Goal: Transaction & Acquisition: Purchase product/service

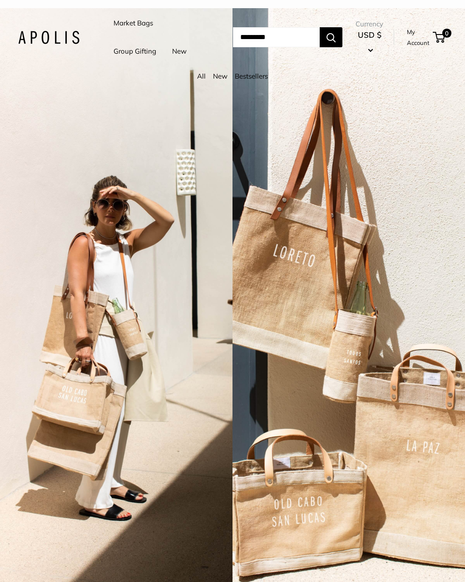
click at [369, 40] on span "USD $" at bounding box center [370, 35] width 24 height 10
click at [419, 49] on link "My Account" at bounding box center [418, 37] width 23 height 22
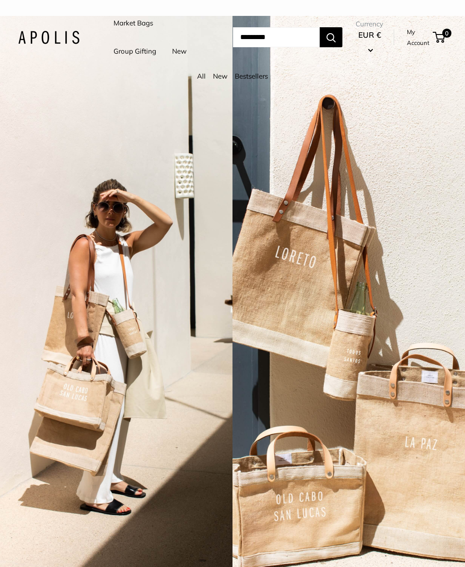
click at [138, 25] on link "Market Bags" at bounding box center [134, 23] width 40 height 13
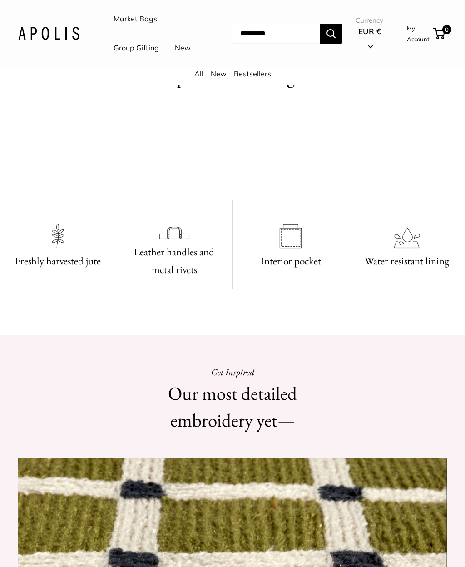
scroll to position [375, 0]
click at [194, 78] on link "All" at bounding box center [198, 73] width 9 height 9
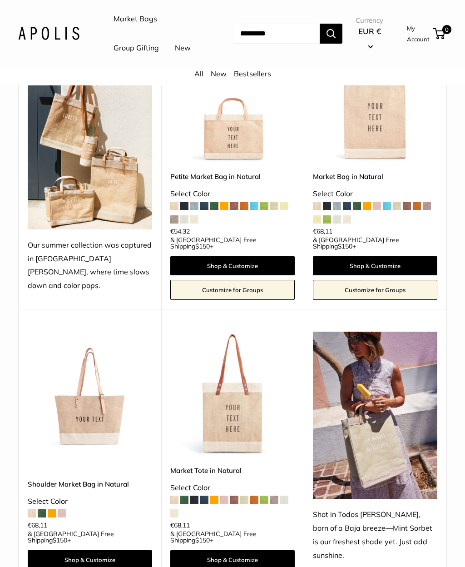
scroll to position [162, 0]
click at [370, 141] on img at bounding box center [375, 100] width 124 height 124
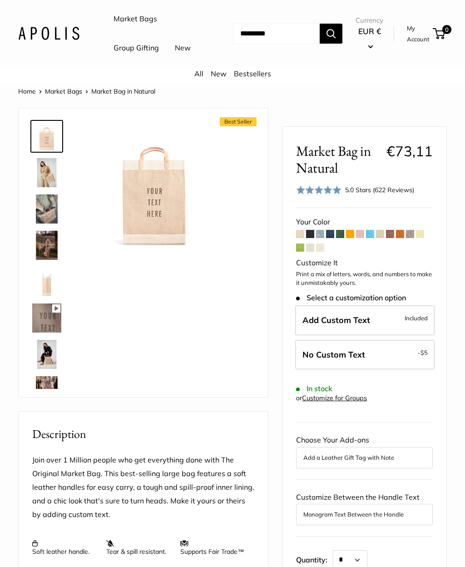
click at [303, 238] on span at bounding box center [300, 234] width 8 height 8
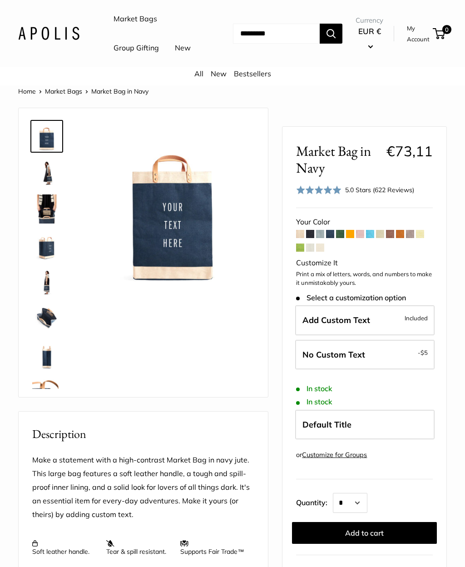
click at [334, 238] on span at bounding box center [330, 234] width 8 height 8
click at [343, 238] on span at bounding box center [340, 234] width 8 height 8
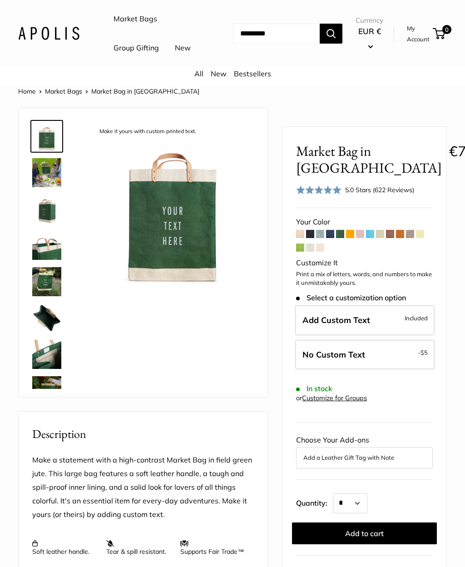
click at [351, 238] on span at bounding box center [350, 234] width 8 height 8
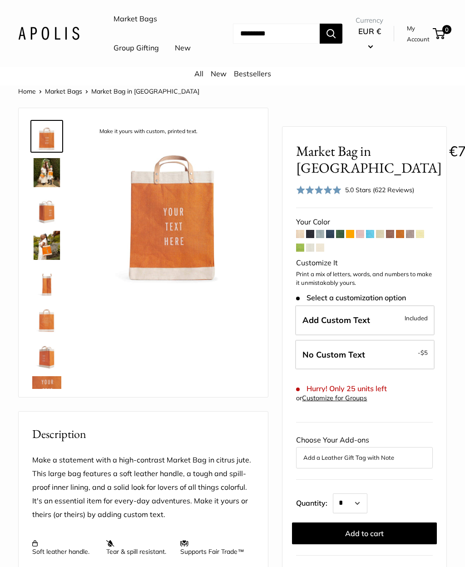
click at [424, 238] on span at bounding box center [420, 234] width 8 height 8
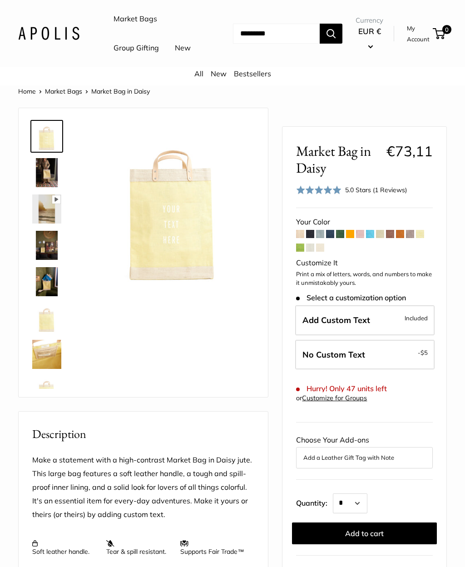
click at [401, 238] on span at bounding box center [400, 234] width 8 height 8
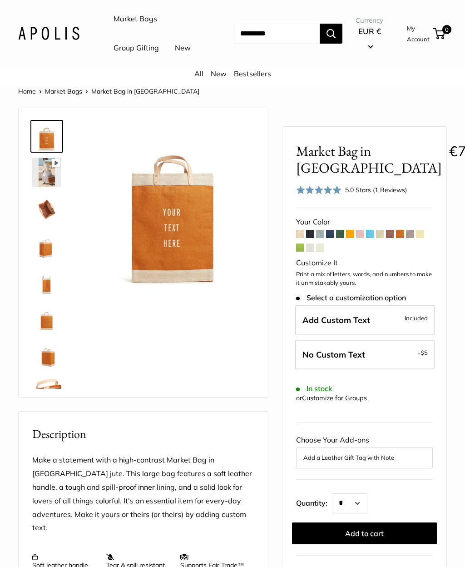
click at [353, 238] on span at bounding box center [350, 234] width 8 height 8
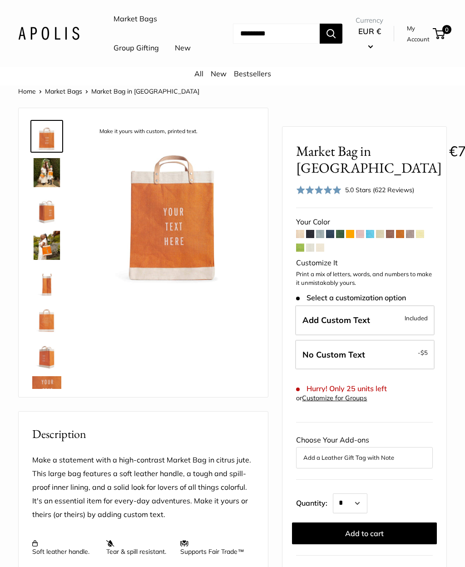
click at [401, 238] on span at bounding box center [400, 234] width 8 height 8
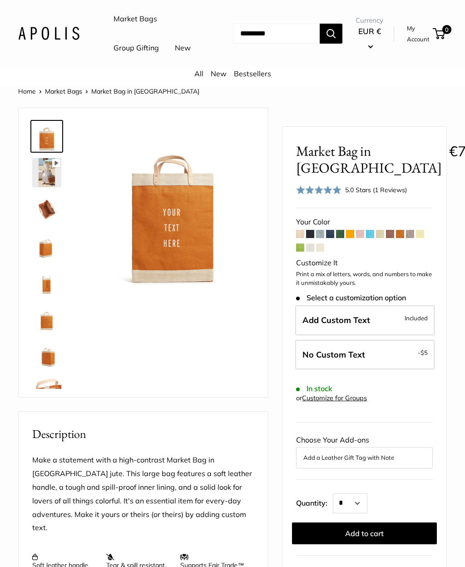
click at [321, 238] on span at bounding box center [320, 234] width 8 height 8
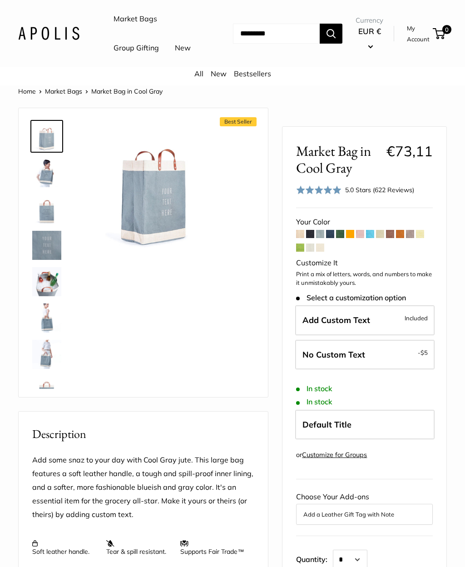
click at [324, 252] on span at bounding box center [320, 247] width 8 height 8
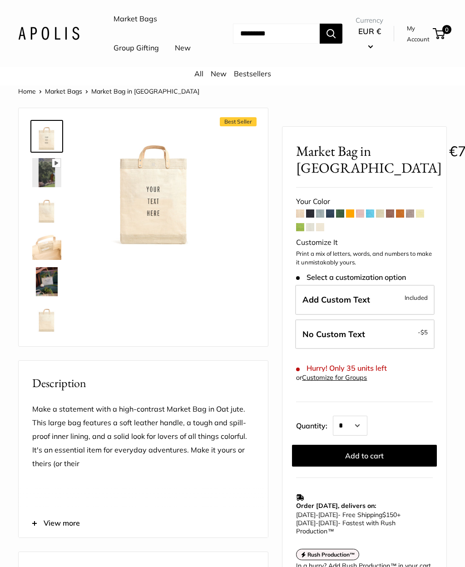
click at [313, 231] on span at bounding box center [310, 227] width 8 height 8
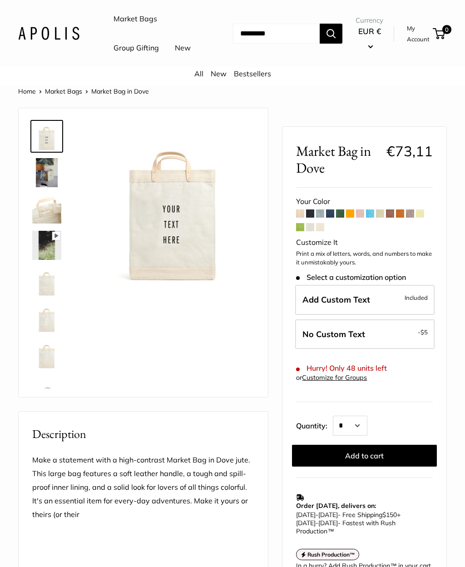
click at [298, 231] on span at bounding box center [300, 227] width 8 height 8
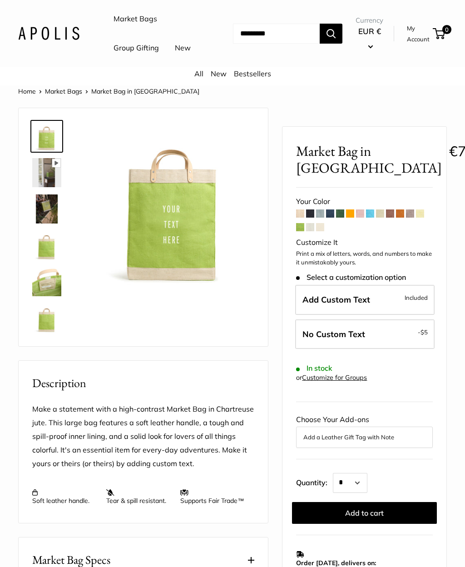
click at [418, 218] on span at bounding box center [420, 213] width 8 height 8
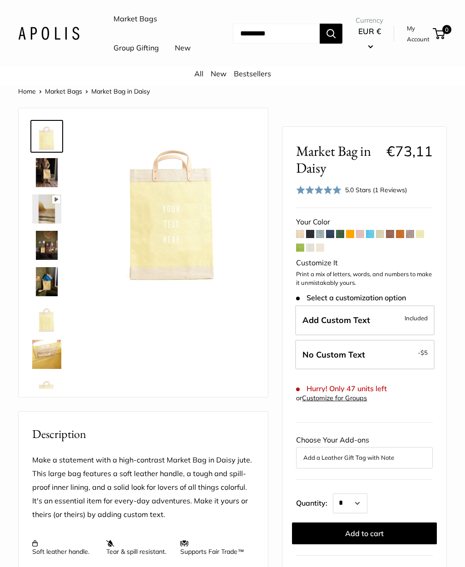
click at [411, 238] on span at bounding box center [410, 234] width 8 height 8
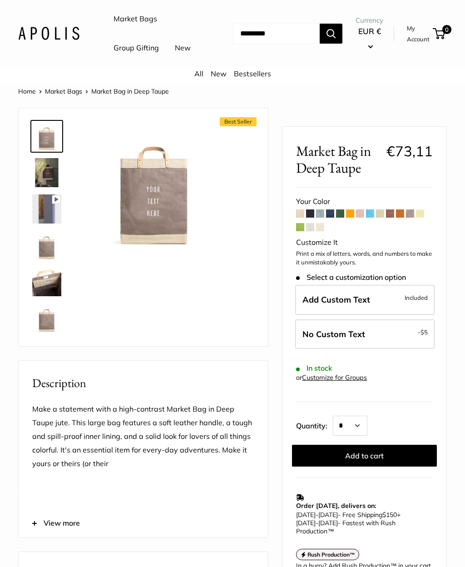
click at [390, 218] on span at bounding box center [390, 213] width 8 height 8
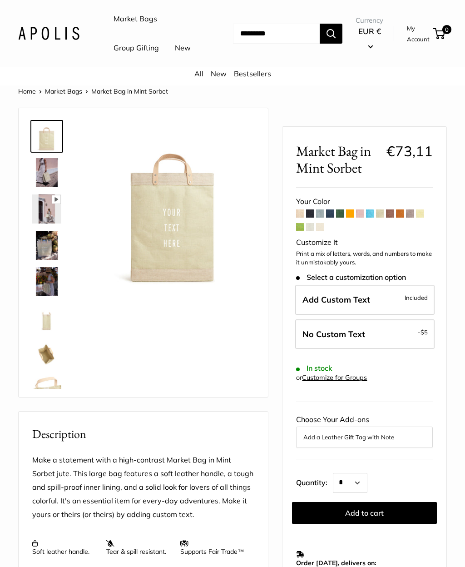
click at [392, 218] on span at bounding box center [390, 213] width 8 height 8
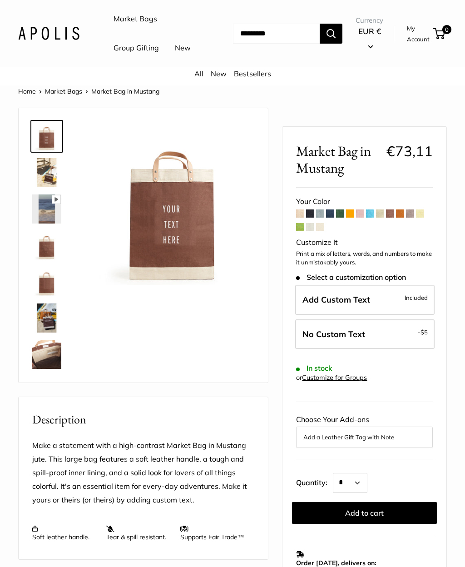
click at [383, 218] on span at bounding box center [380, 213] width 8 height 8
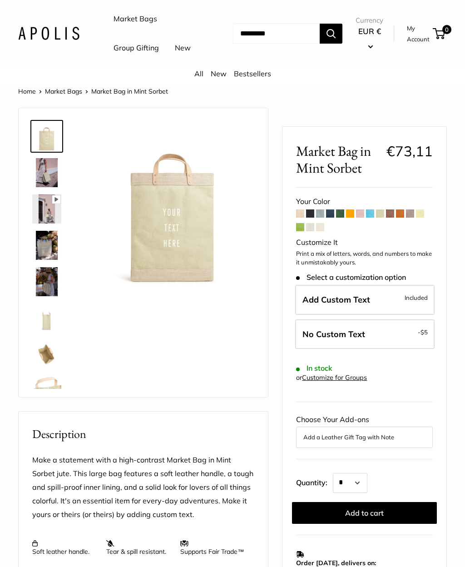
click at [370, 218] on span at bounding box center [370, 213] width 8 height 8
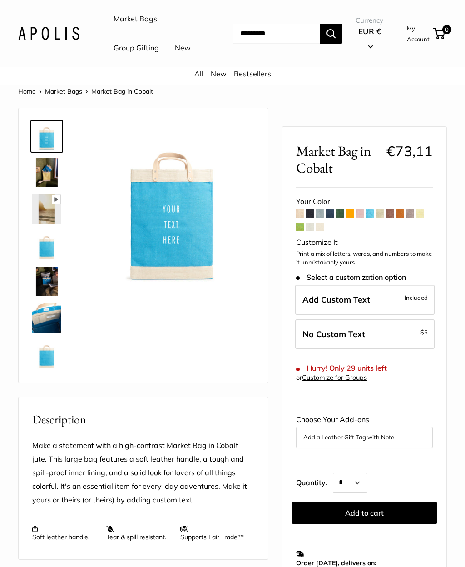
click at [299, 218] on span at bounding box center [300, 213] width 8 height 8
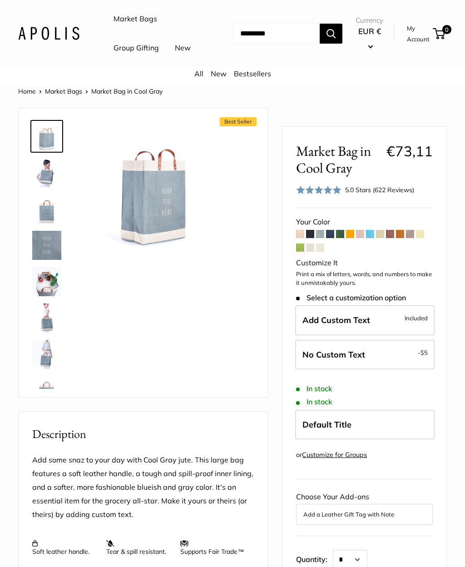
click at [331, 238] on span at bounding box center [330, 234] width 8 height 8
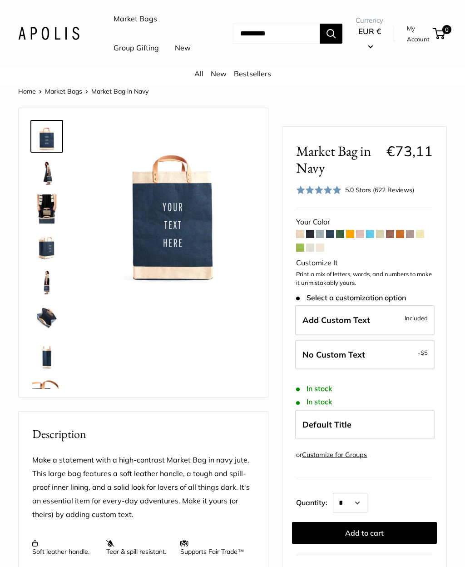
click at [339, 238] on span at bounding box center [340, 234] width 8 height 8
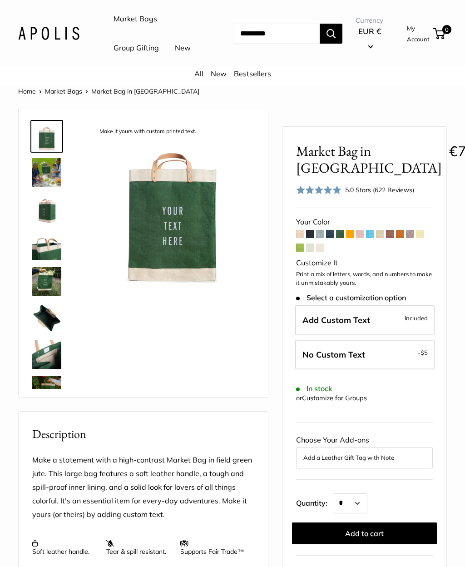
click at [350, 238] on span at bounding box center [350, 234] width 8 height 8
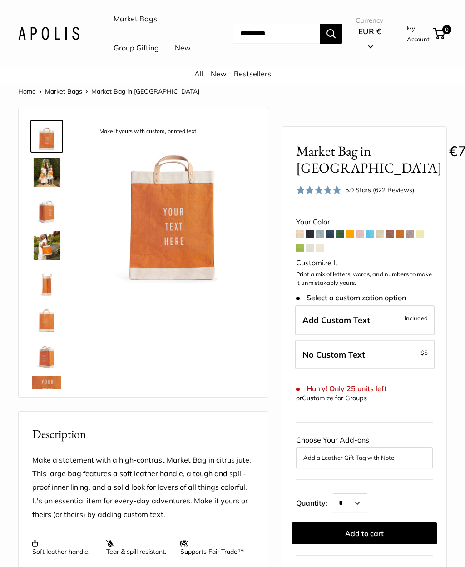
click at [302, 252] on span at bounding box center [300, 247] width 8 height 8
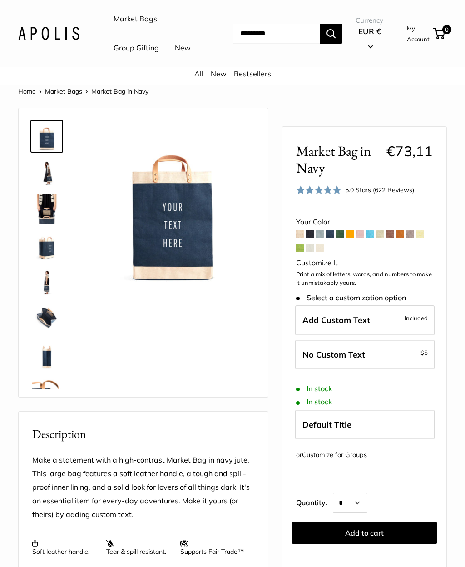
click at [343, 238] on span at bounding box center [340, 234] width 8 height 8
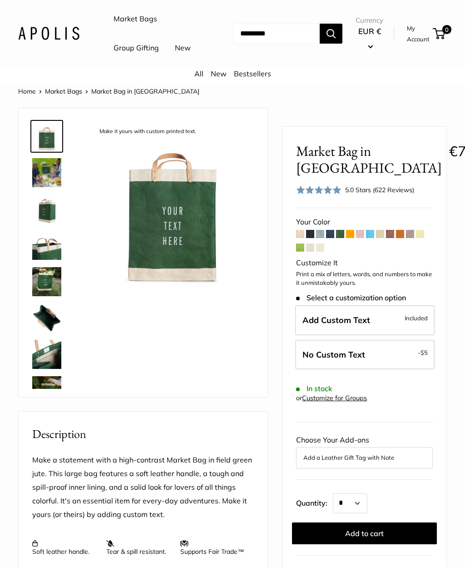
click at [350, 238] on span at bounding box center [350, 234] width 8 height 8
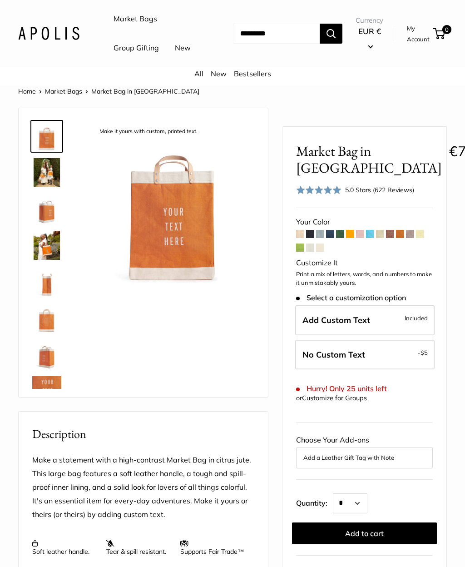
click at [398, 238] on span at bounding box center [400, 234] width 8 height 8
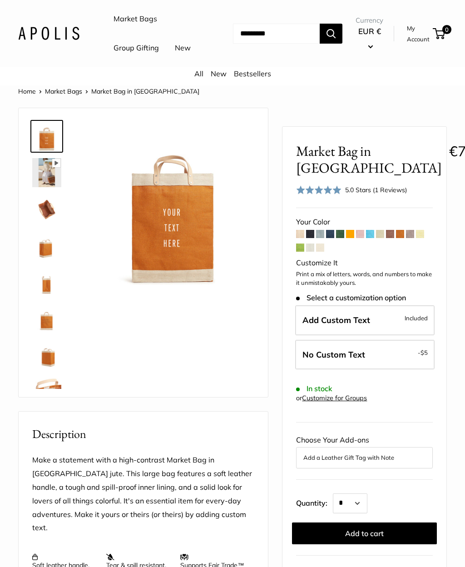
click at [352, 238] on span at bounding box center [350, 234] width 8 height 8
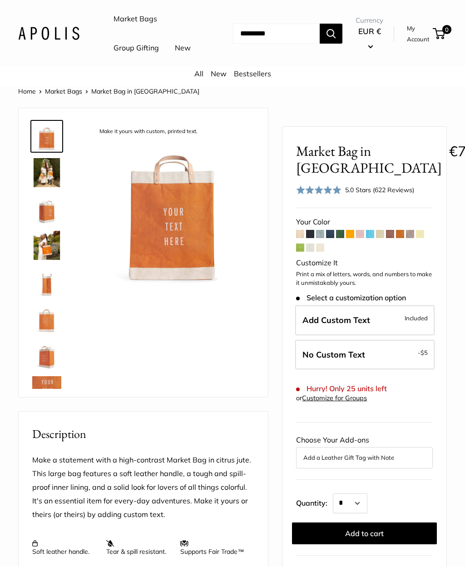
click at [348, 325] on span "Add Custom Text" at bounding box center [337, 320] width 68 height 10
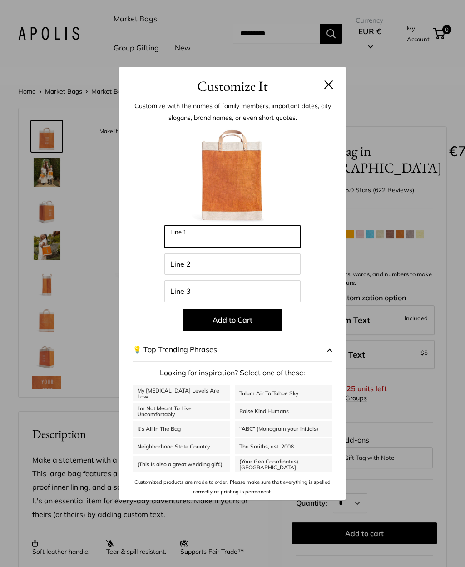
click at [257, 241] on input "Line 1" at bounding box center [232, 237] width 136 height 22
type input "****"
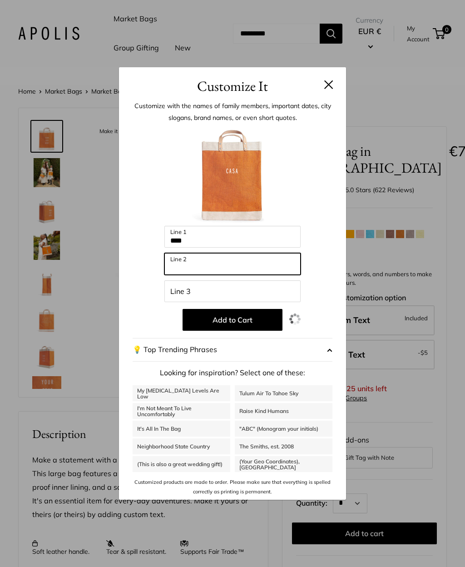
click at [267, 258] on input "Line 2" at bounding box center [232, 264] width 136 height 22
type input "*******"
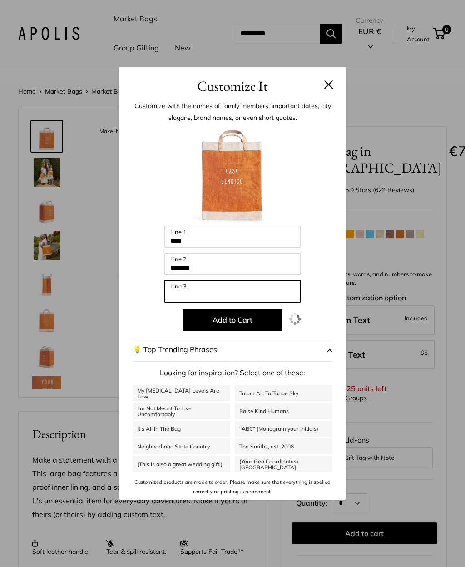
click at [253, 300] on input "Line 3" at bounding box center [232, 291] width 136 height 22
type input "****"
click at [254, 331] on button "Add to Cart" at bounding box center [233, 320] width 100 height 22
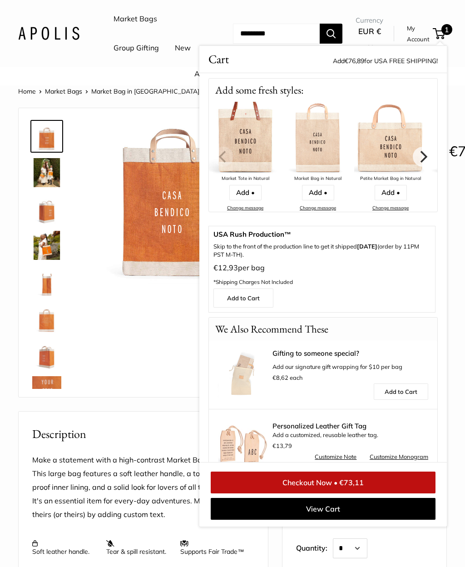
scroll to position [108, 0]
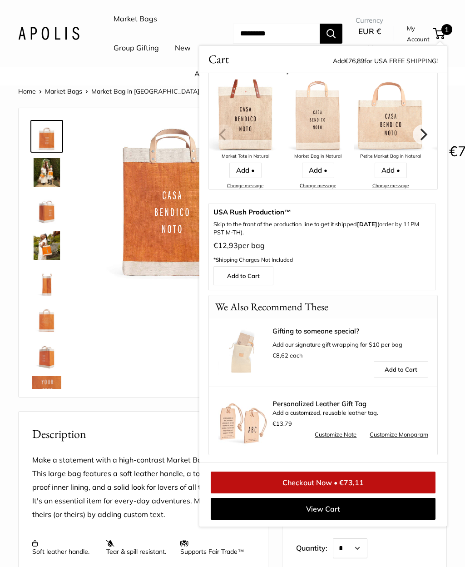
click at [341, 493] on link "Checkout Now • €73,11" at bounding box center [323, 483] width 225 height 22
